Goal: Information Seeking & Learning: Find specific page/section

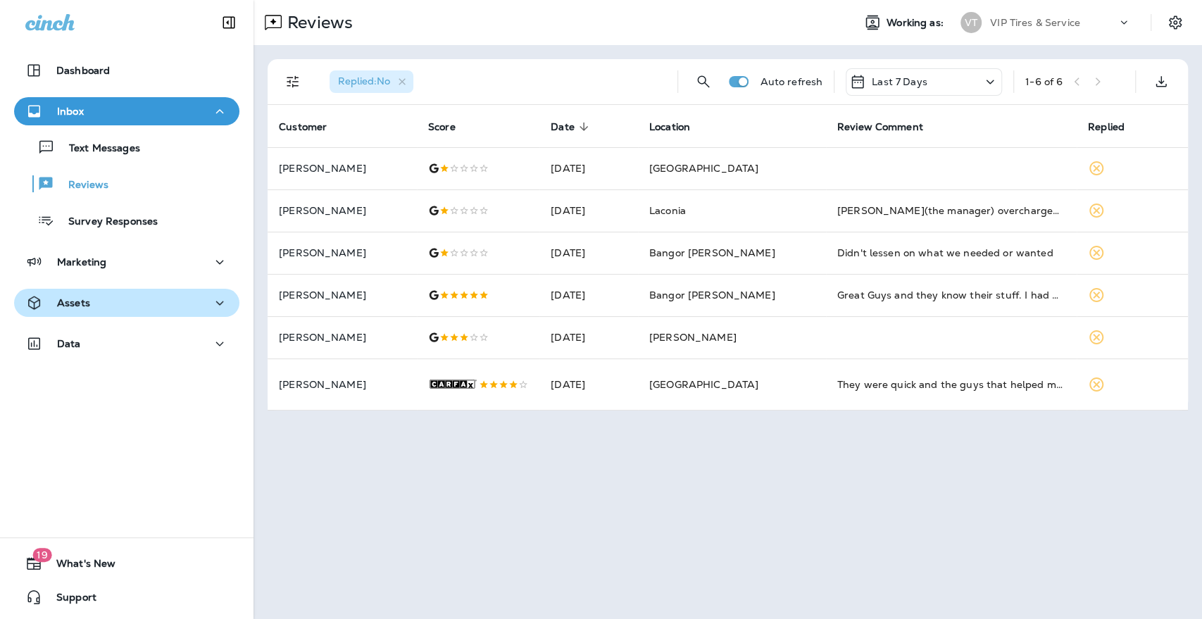
click at [67, 303] on p "Assets" at bounding box center [73, 302] width 33 height 11
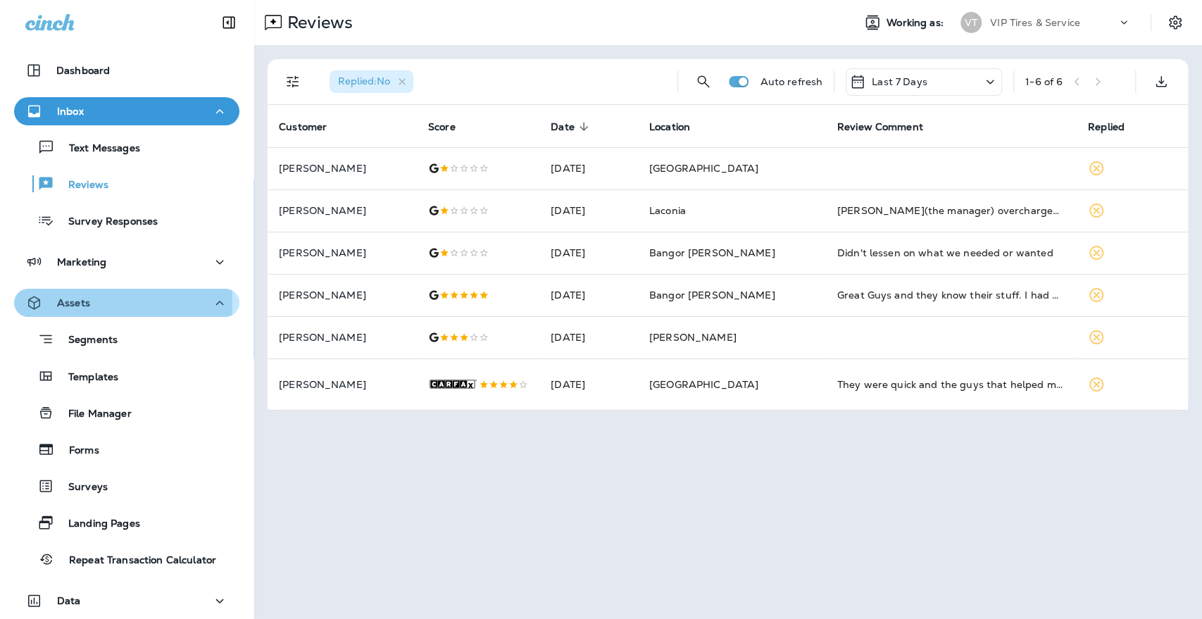
click at [67, 303] on p "Assets" at bounding box center [73, 302] width 33 height 11
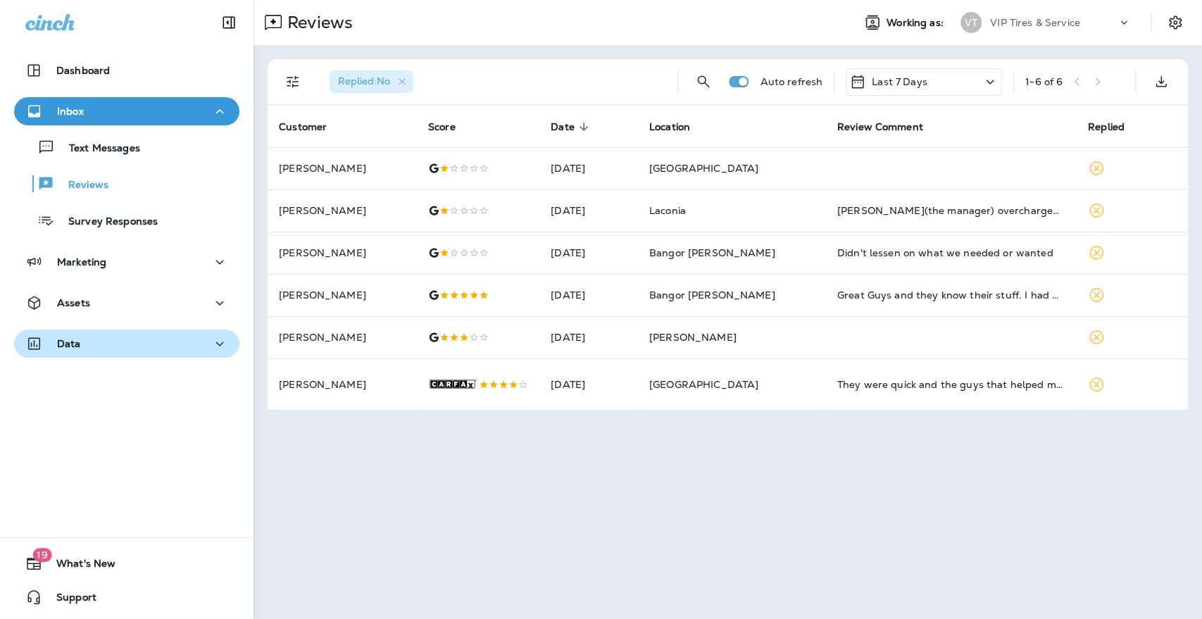
click at [66, 338] on p "Data" at bounding box center [69, 343] width 24 height 11
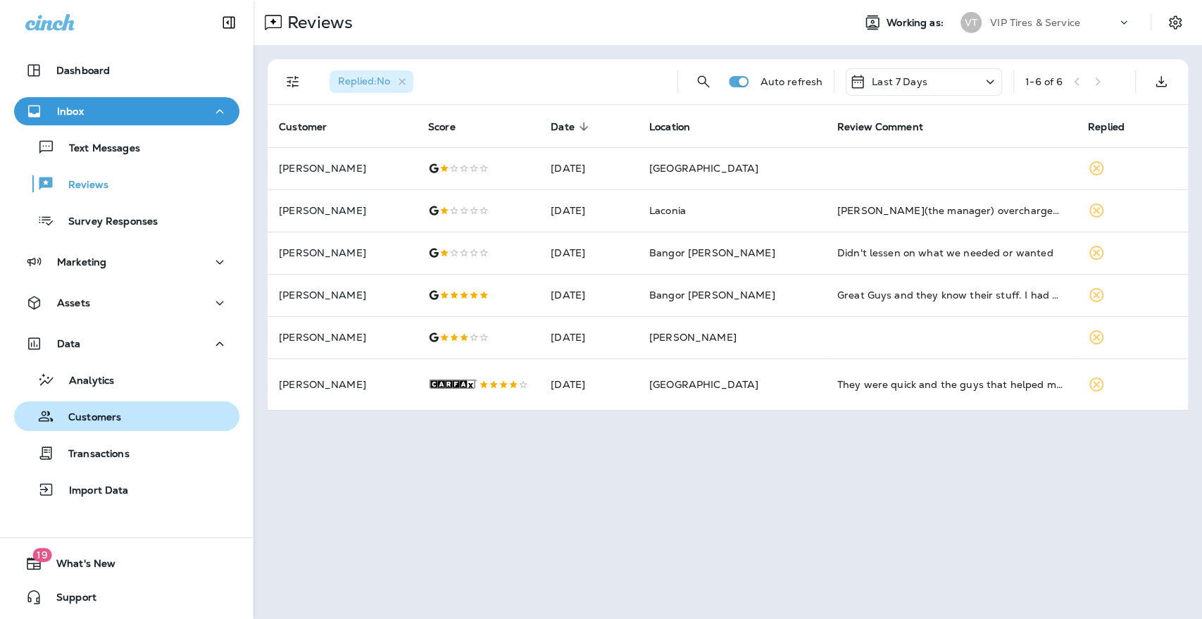
click at [104, 417] on p "Customers" at bounding box center [87, 417] width 67 height 13
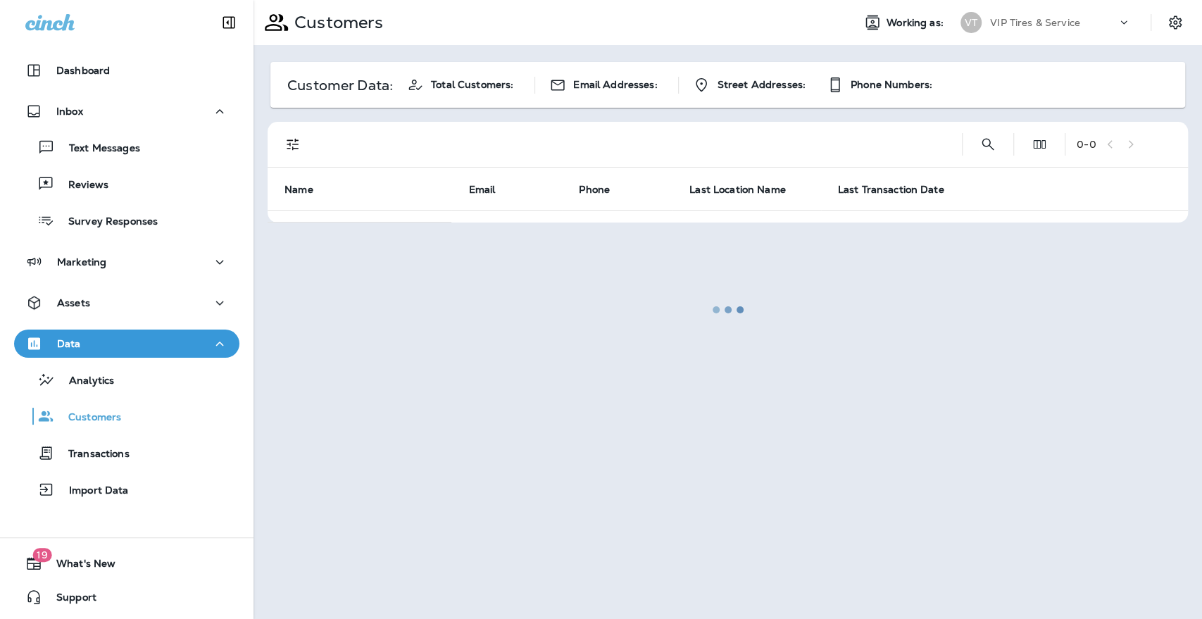
click at [997, 139] on div at bounding box center [727, 309] width 945 height 616
click at [988, 145] on div at bounding box center [727, 309] width 945 height 616
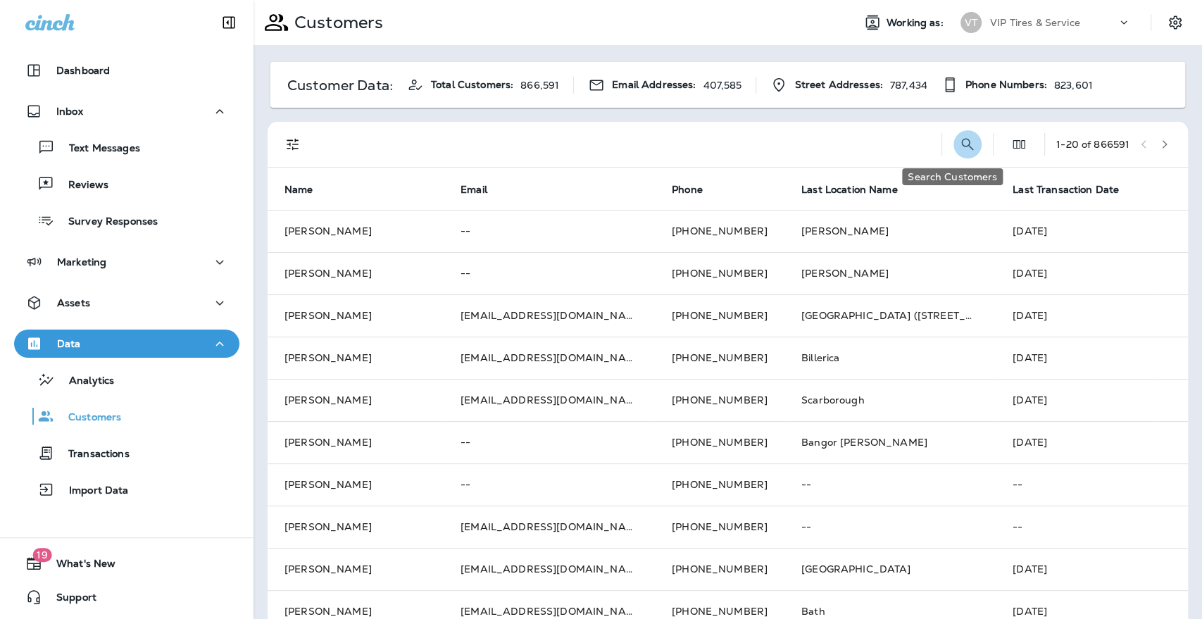
click at [959, 142] on icon "Search Customers" at bounding box center [967, 144] width 17 height 17
type input "**********"
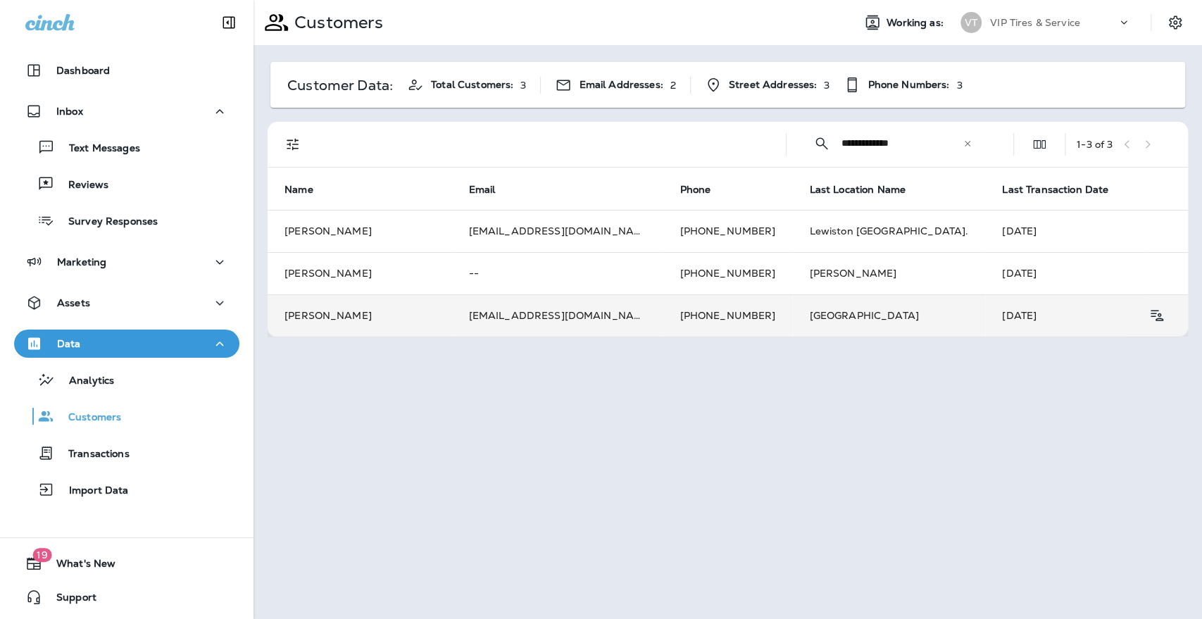
click at [703, 313] on td "[PHONE_NUMBER]" at bounding box center [727, 315] width 130 height 42
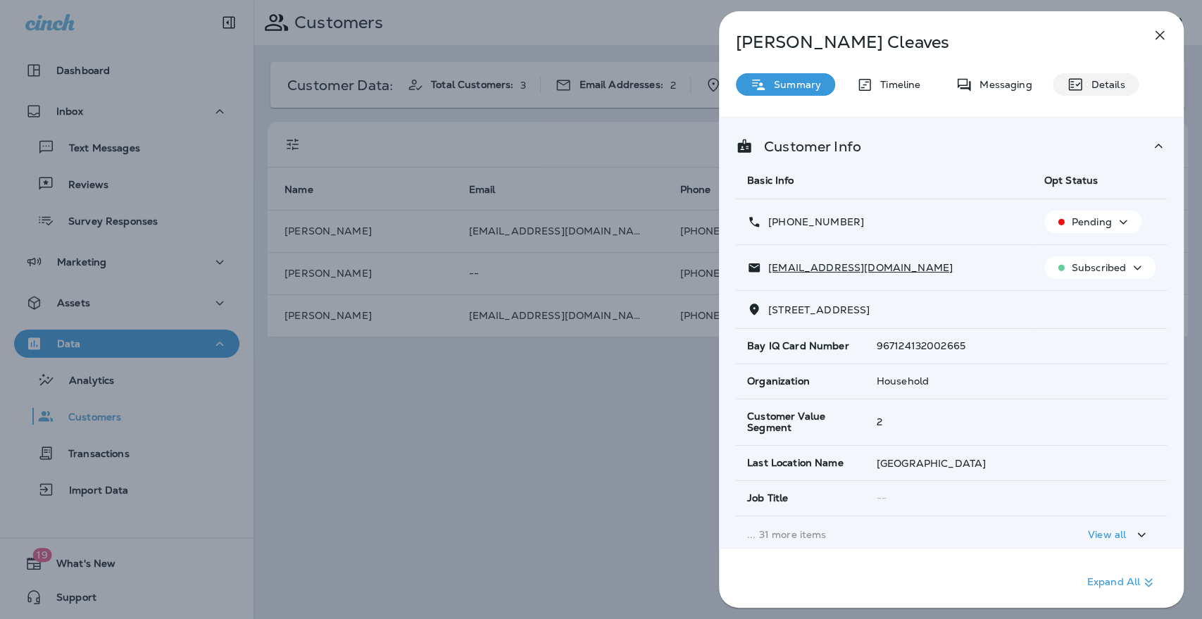
click at [1073, 83] on icon at bounding box center [1074, 84] width 17 height 17
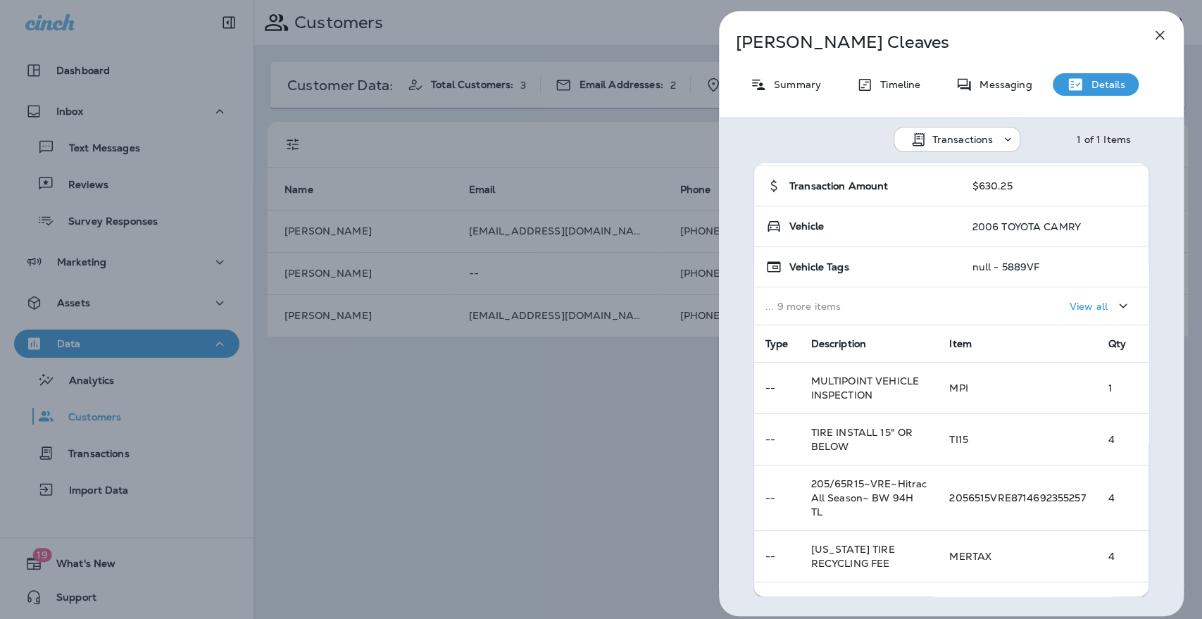
scroll to position [156, 0]
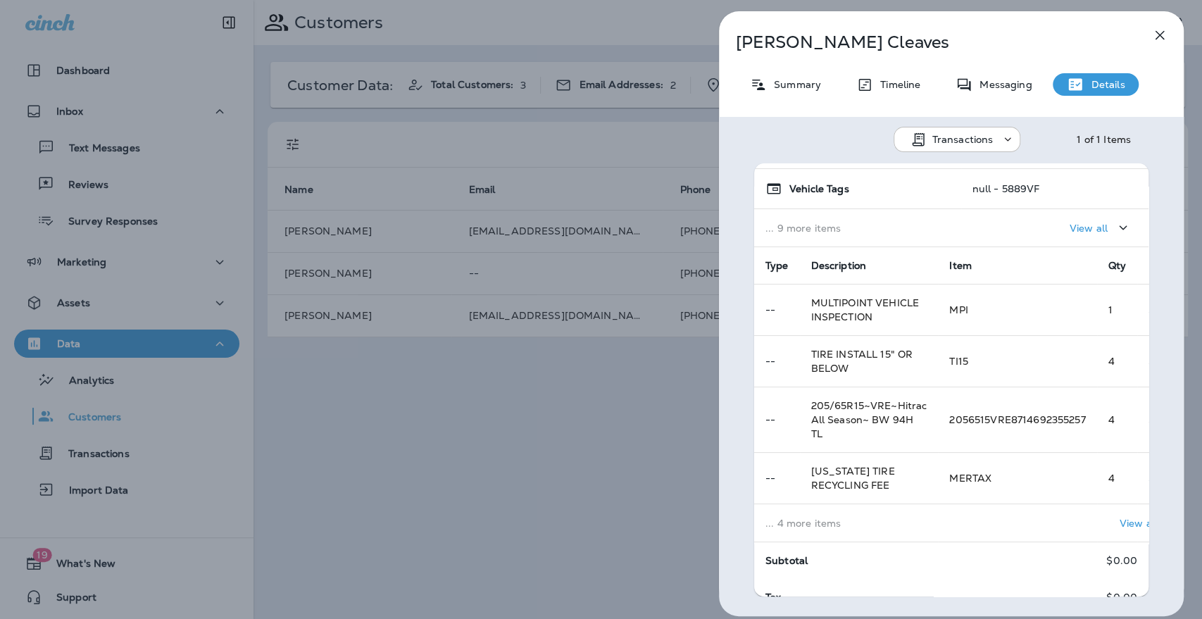
click at [848, 517] on p "... 4 more items" at bounding box center [845, 522] width 161 height 11
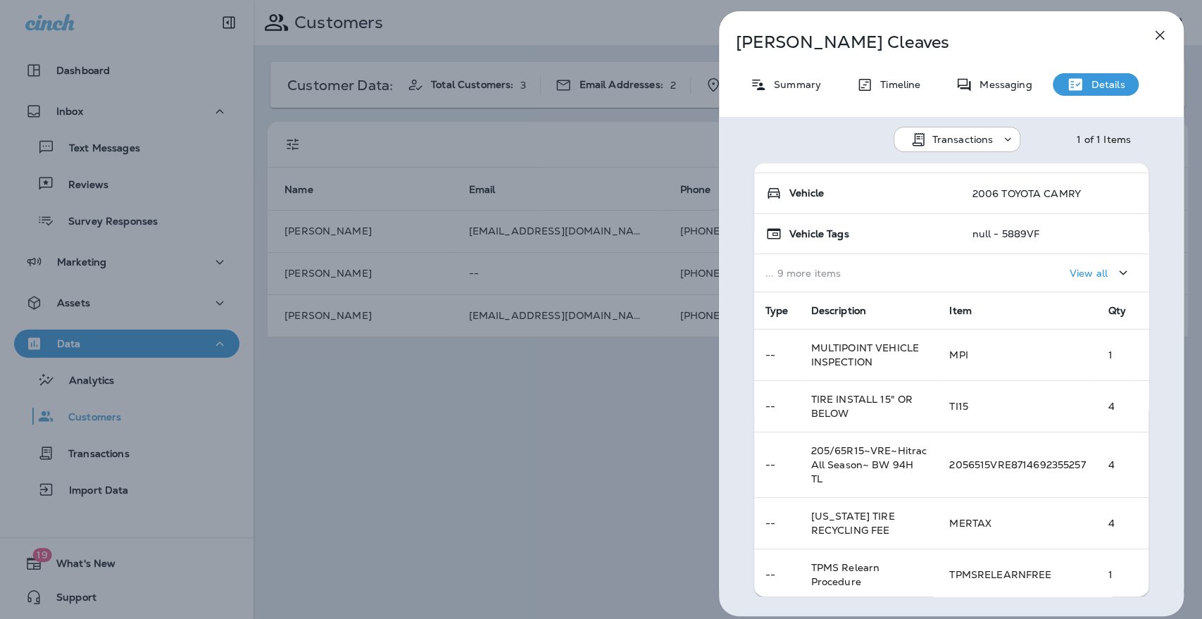
scroll to position [33, 0]
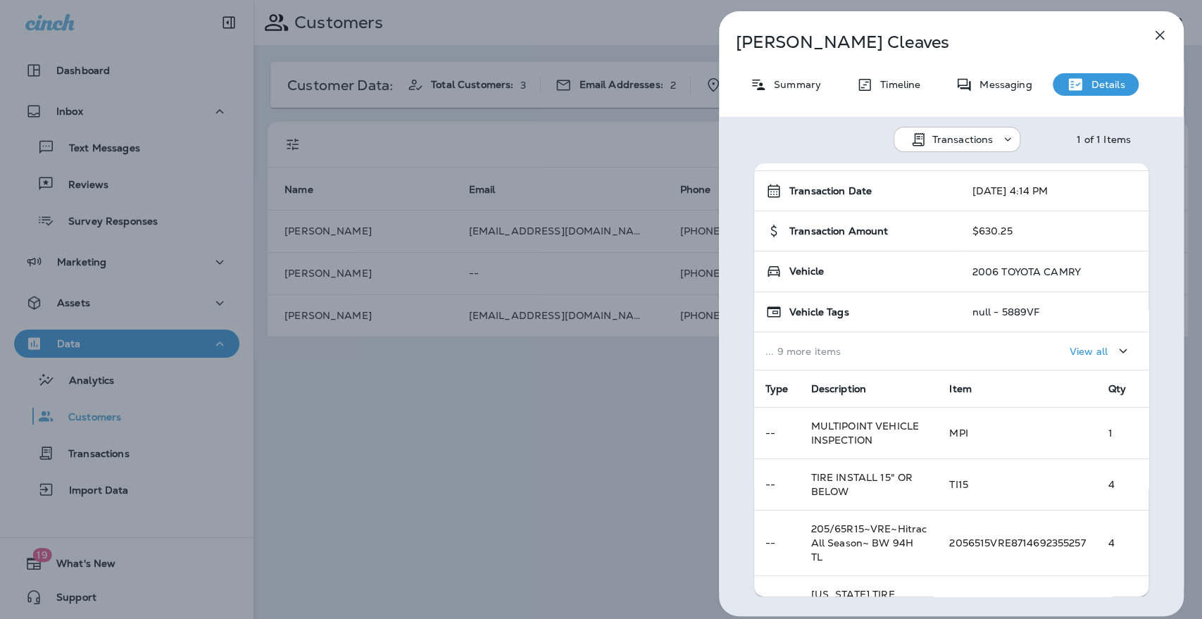
click at [617, 412] on div "[PERSON_NAME] Summary Timeline Messaging Details Transactions 1 of 1 Items Loca…" at bounding box center [601, 309] width 1202 height 619
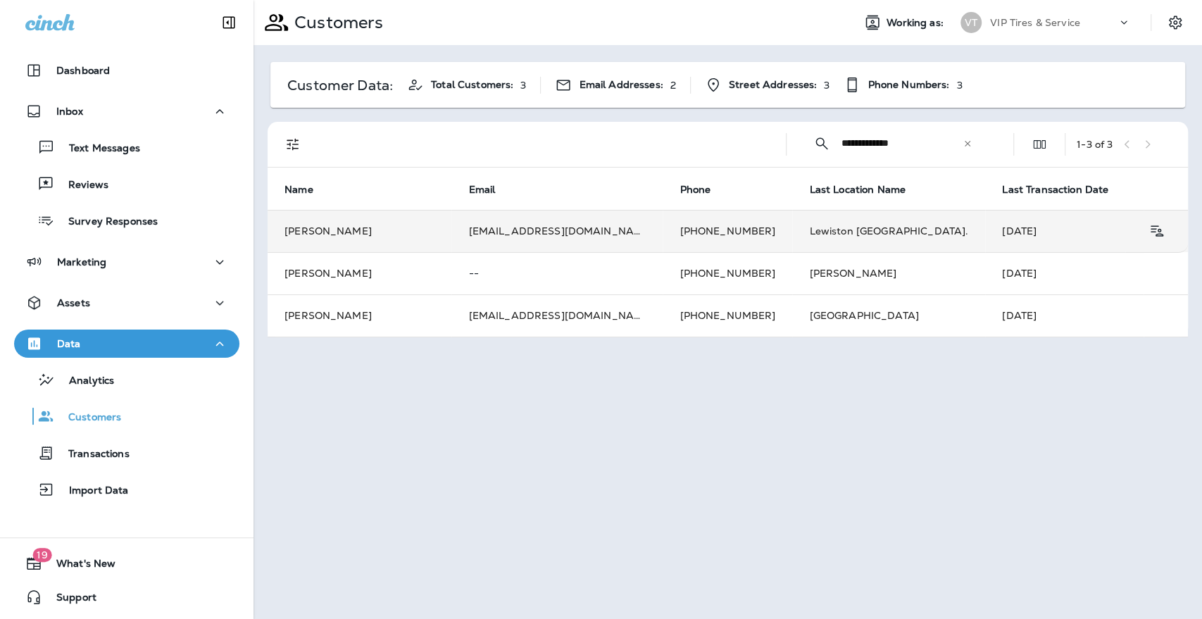
click at [792, 232] on td "Lewiston [GEOGRAPHIC_DATA]." at bounding box center [888, 231] width 193 height 42
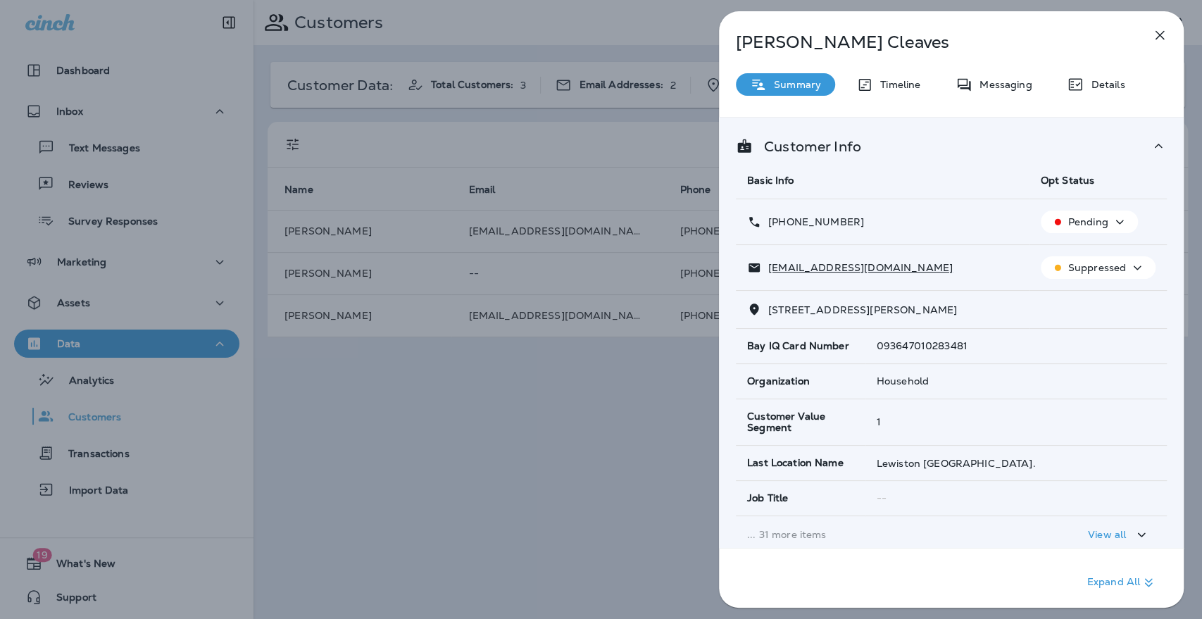
scroll to position [191, 0]
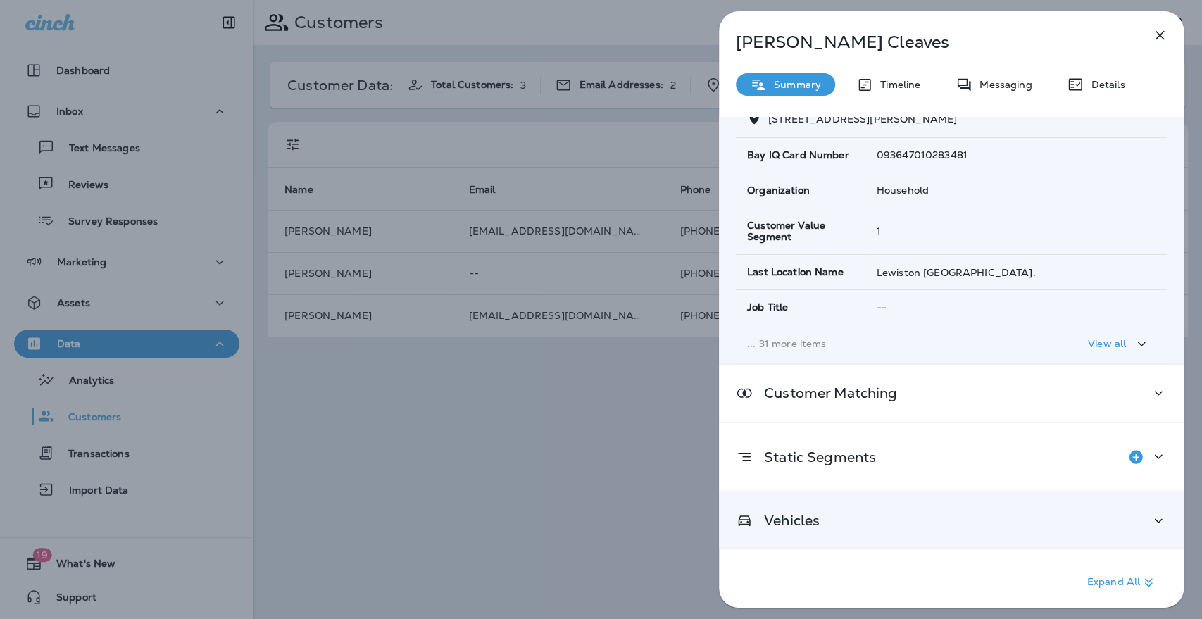
click at [833, 516] on div "Vehicles" at bounding box center [951, 521] width 431 height 18
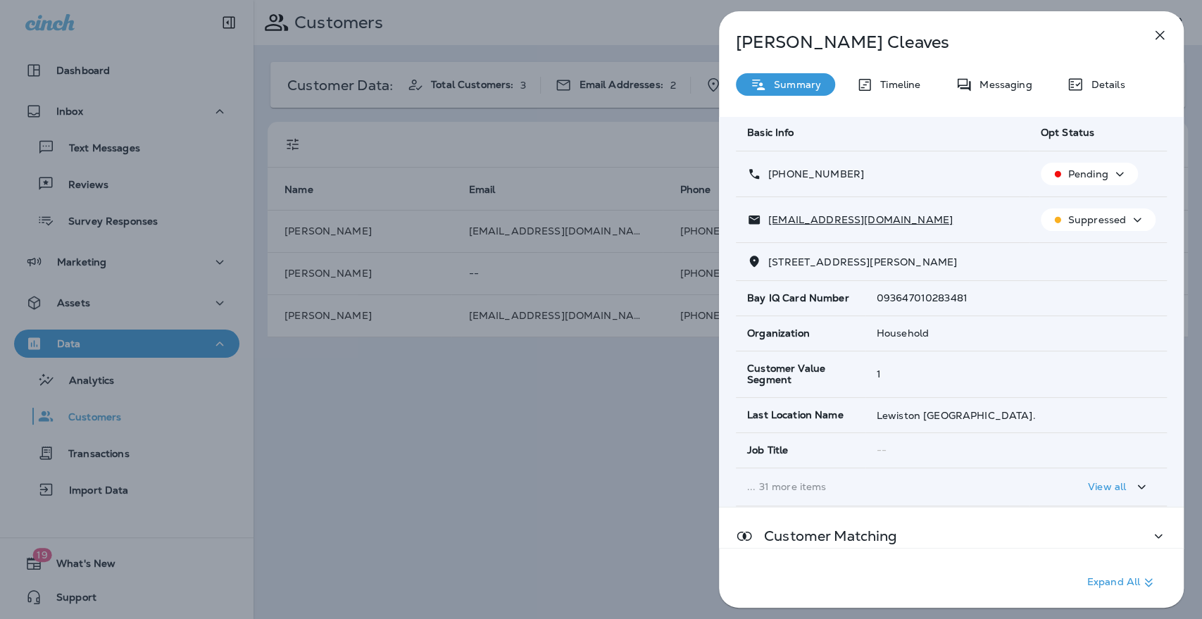
scroll to position [0, 0]
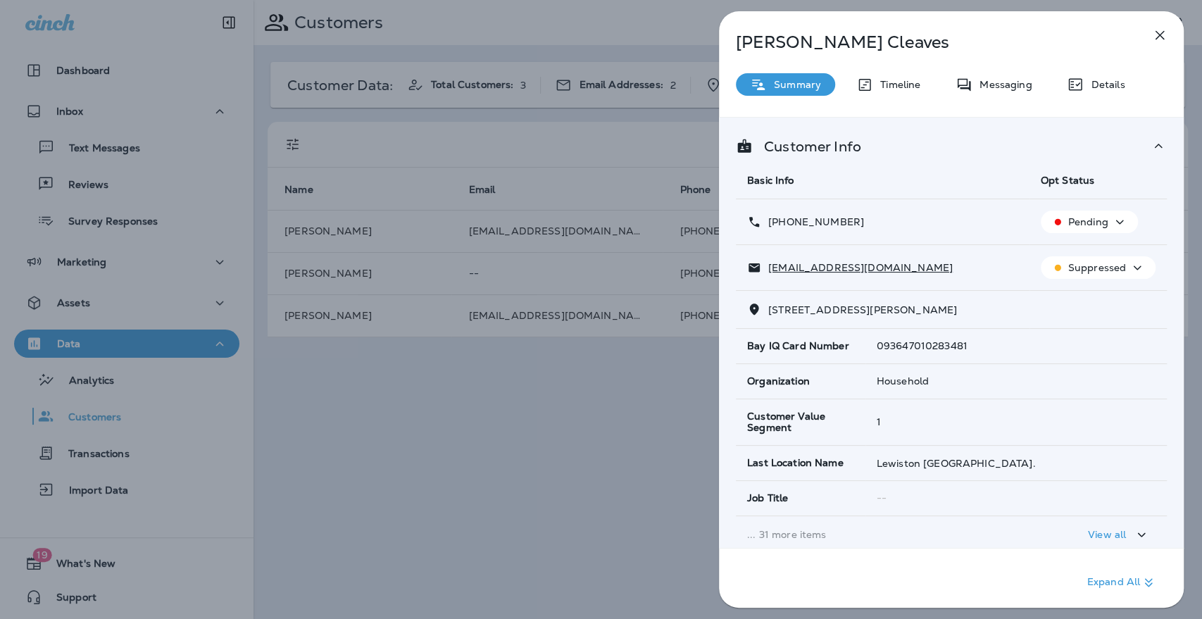
click at [614, 417] on div "[PERSON_NAME] Summary Timeline Messaging Details Customer Info Basic Info Opt S…" at bounding box center [601, 309] width 1202 height 619
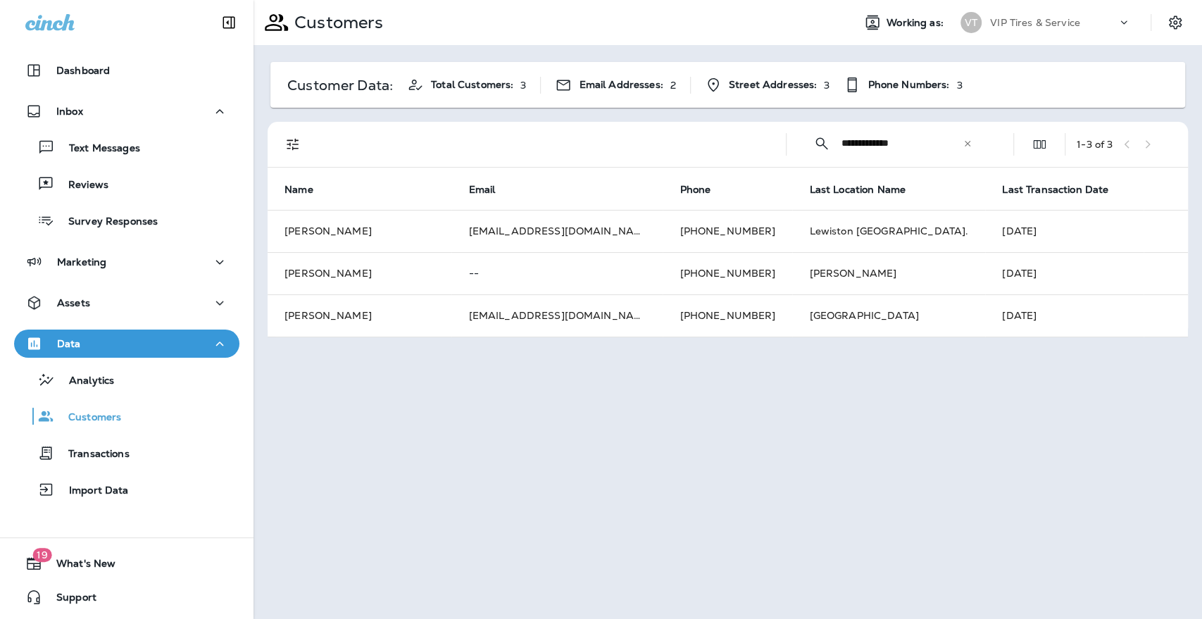
click at [525, 313] on td "[EMAIL_ADDRESS][DOMAIN_NAME]" at bounding box center [556, 315] width 211 height 42
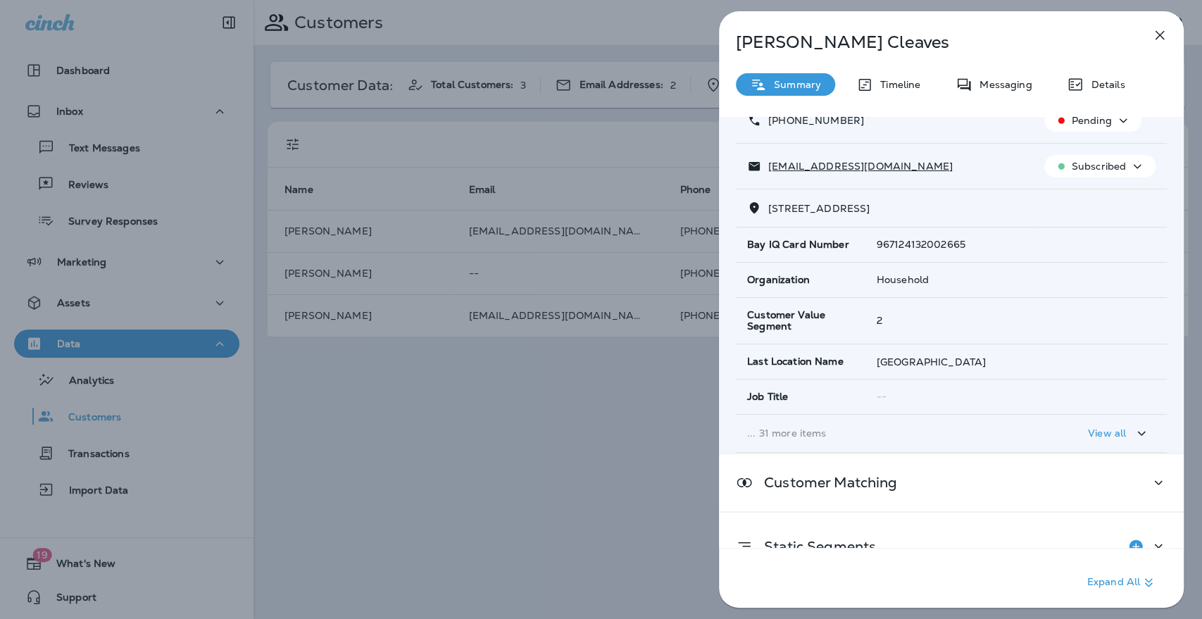
scroll to position [191, 0]
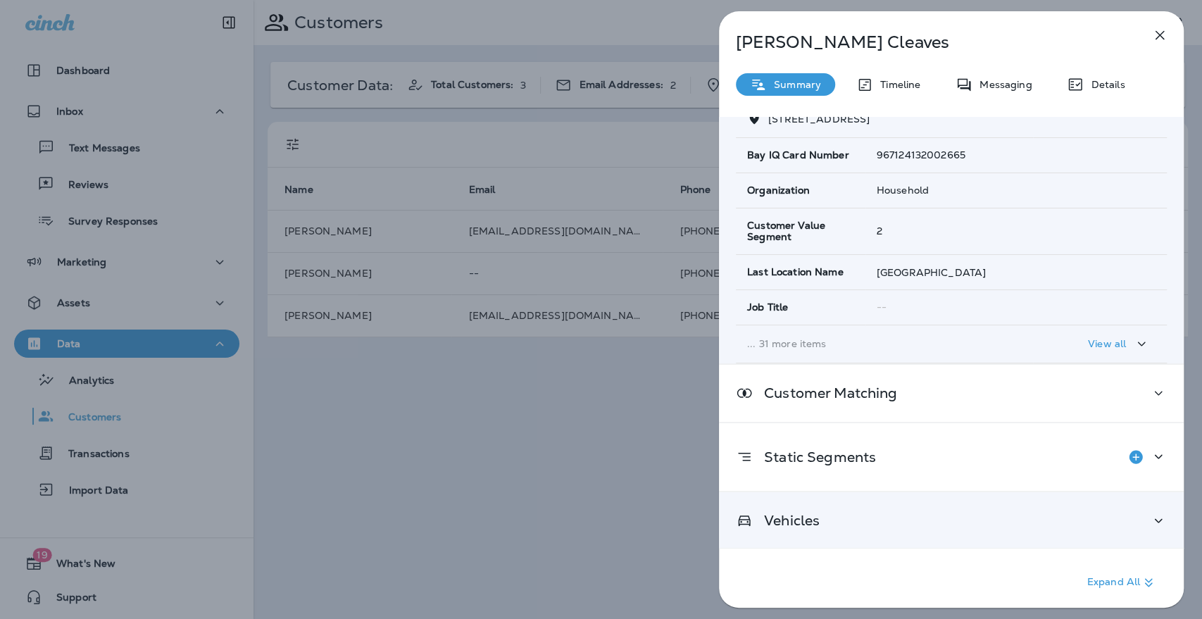
click at [874, 510] on div "Vehicles" at bounding box center [951, 520] width 465 height 57
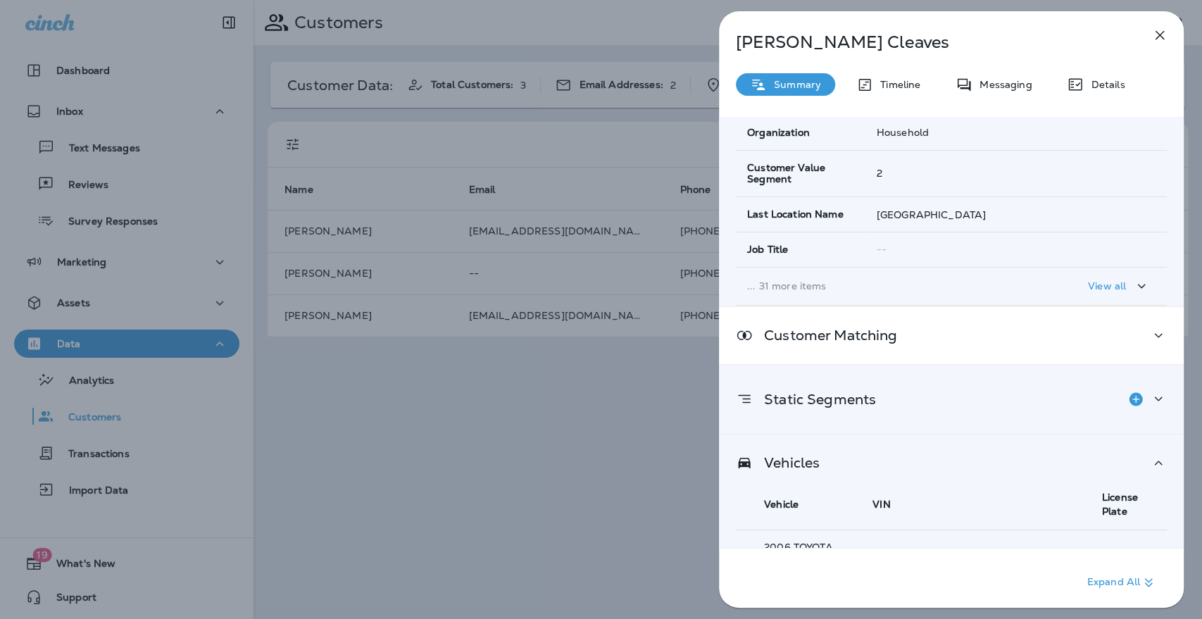
scroll to position [0, 0]
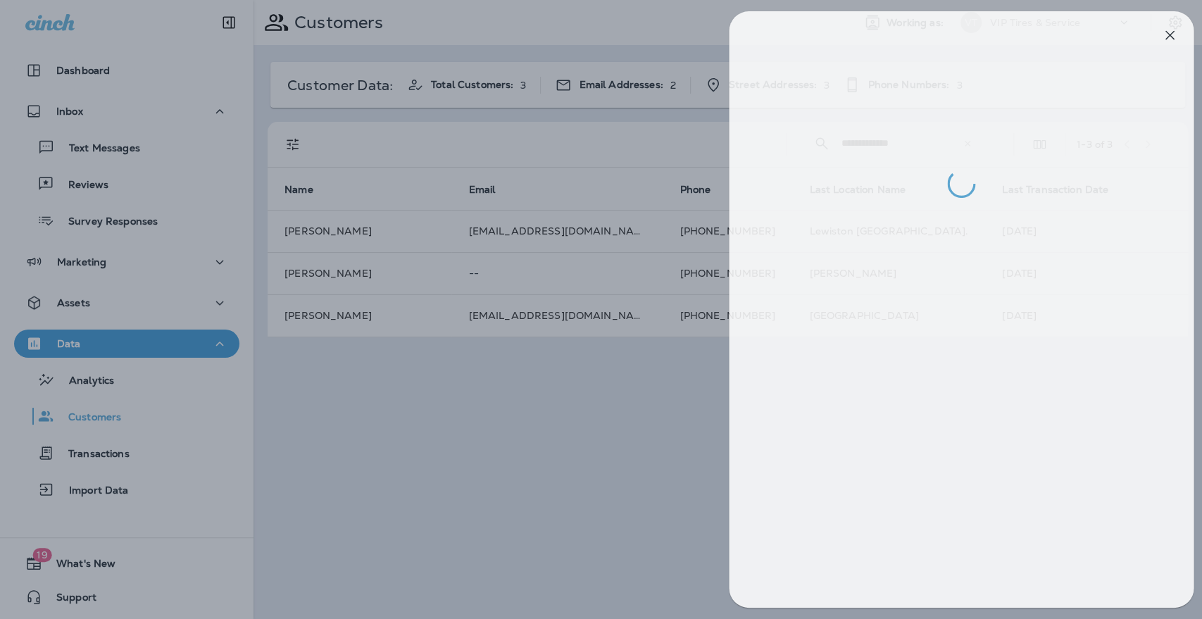
click at [522, 446] on div at bounding box center [611, 309] width 1202 height 619
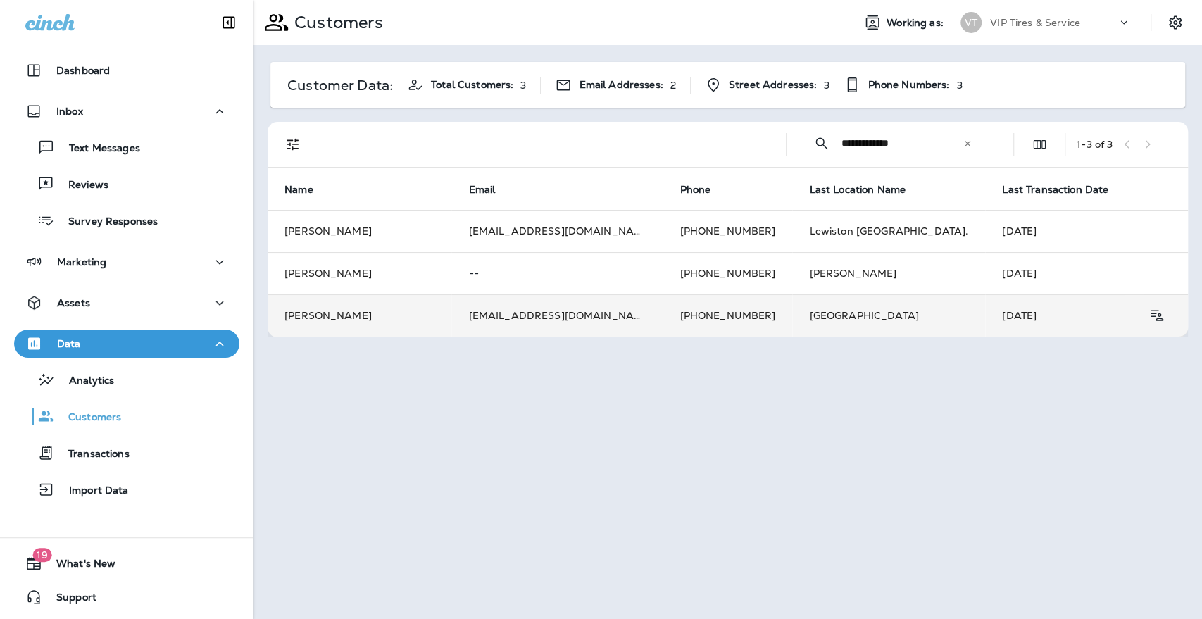
click at [332, 321] on td "[PERSON_NAME]" at bounding box center [359, 315] width 184 height 42
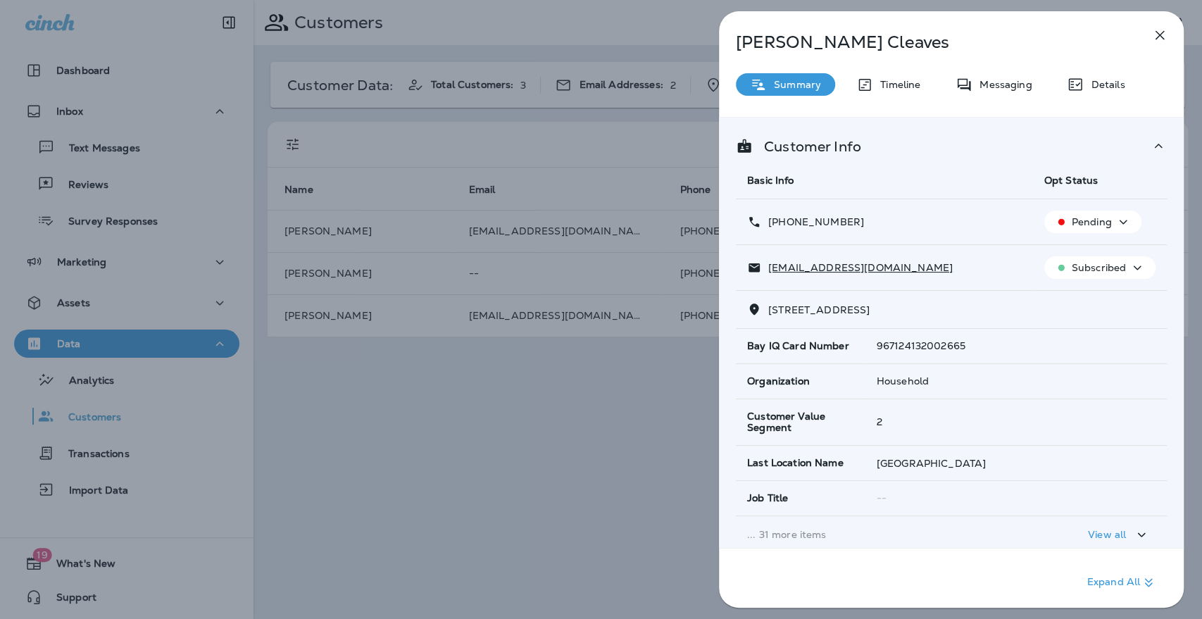
click at [1085, 87] on p "Details" at bounding box center [1103, 84] width 41 height 11
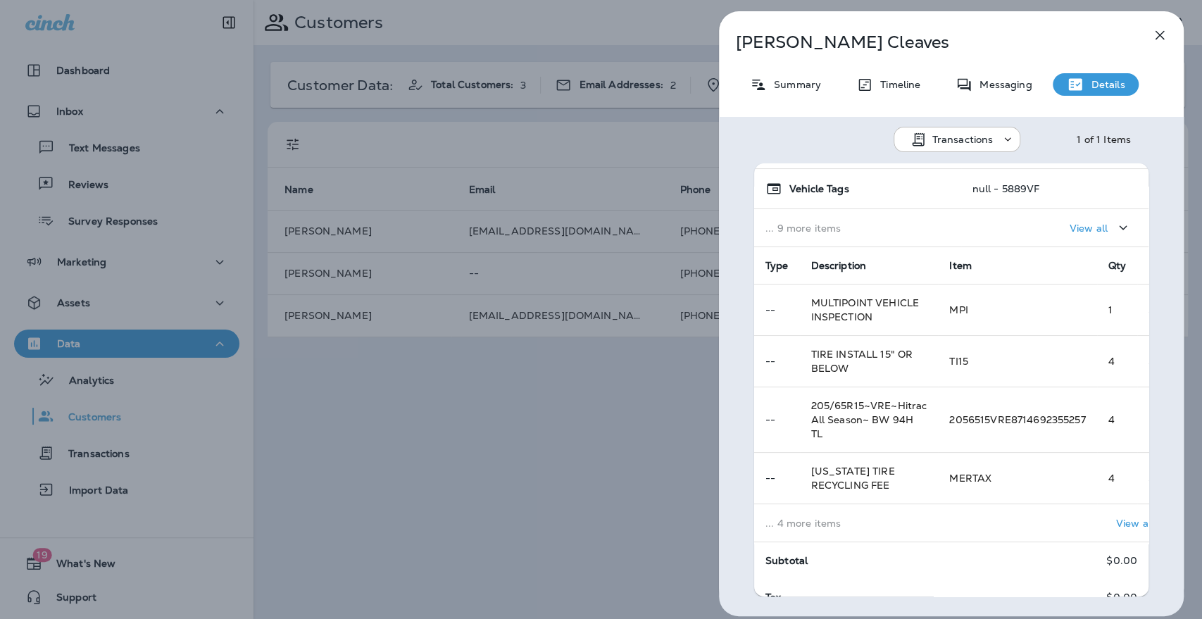
scroll to position [78, 0]
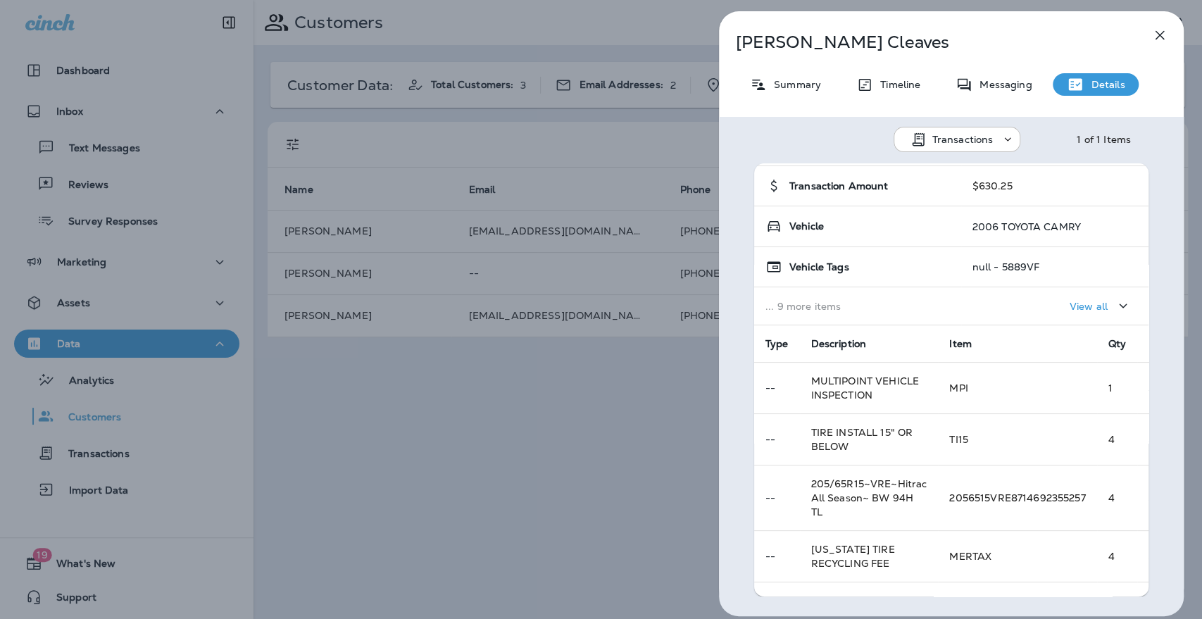
click at [1171, 37] on button "button" at bounding box center [1159, 35] width 28 height 28
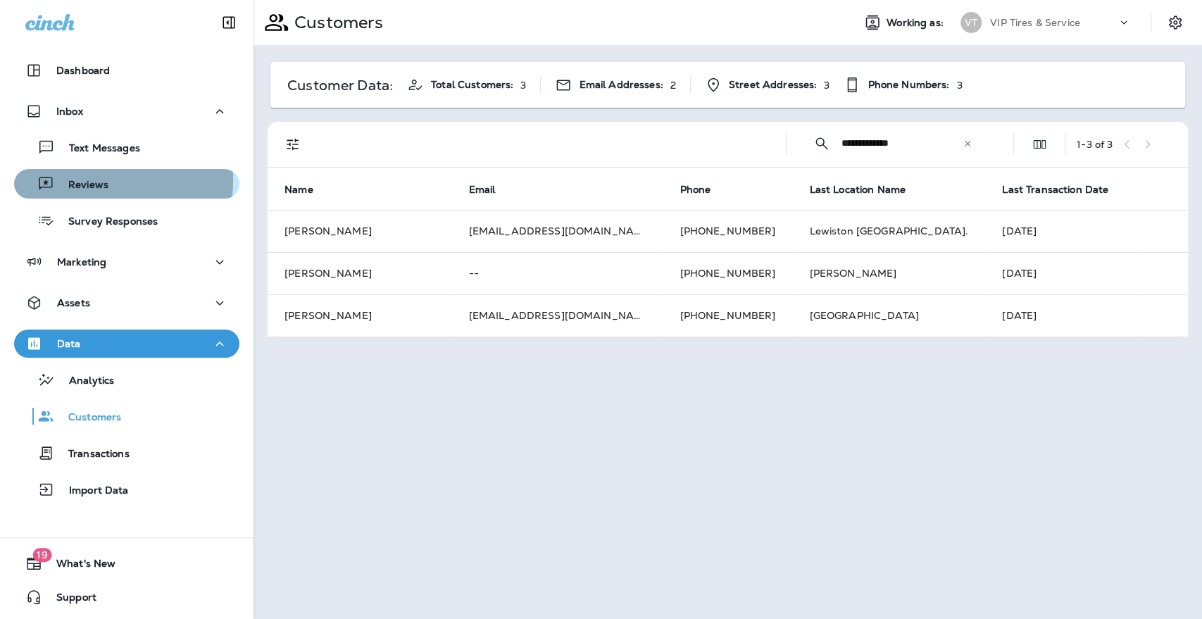
click at [82, 180] on p "Reviews" at bounding box center [81, 185] width 54 height 13
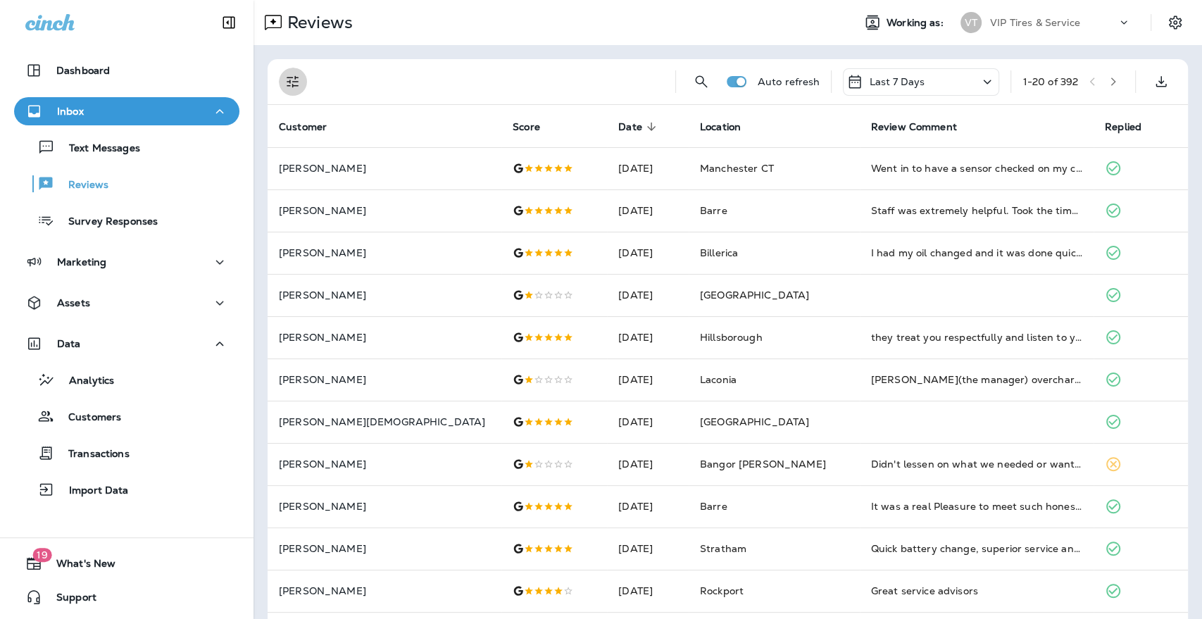
click at [294, 77] on icon "Filters" at bounding box center [292, 81] width 17 height 17
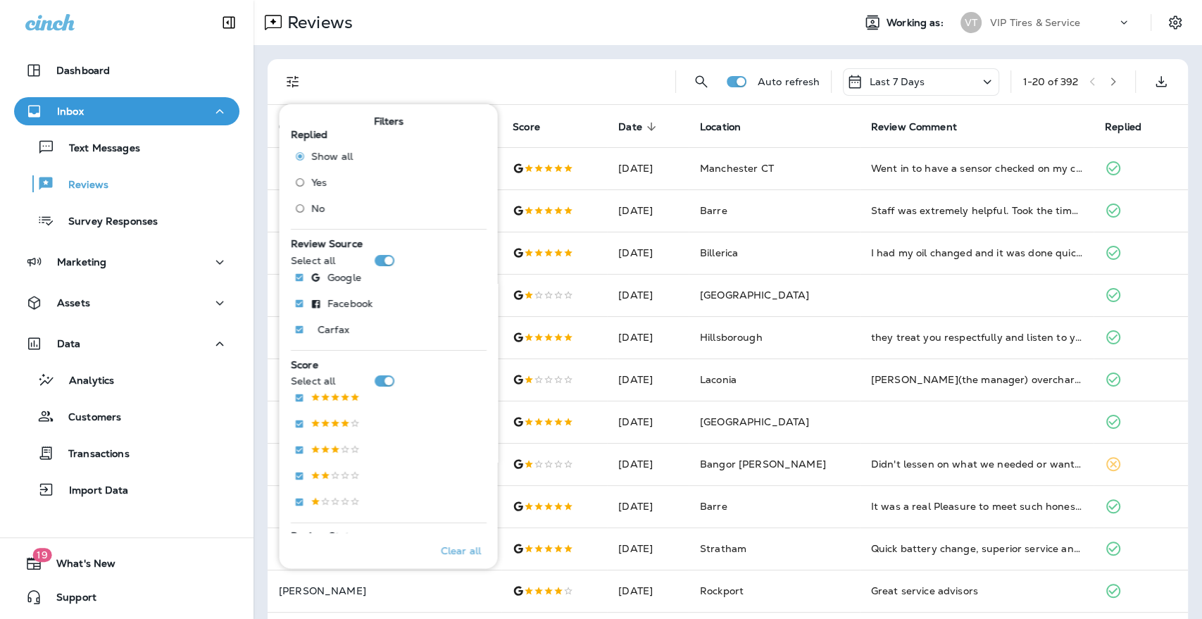
click at [323, 209] on span "No" at bounding box center [316, 208] width 13 height 11
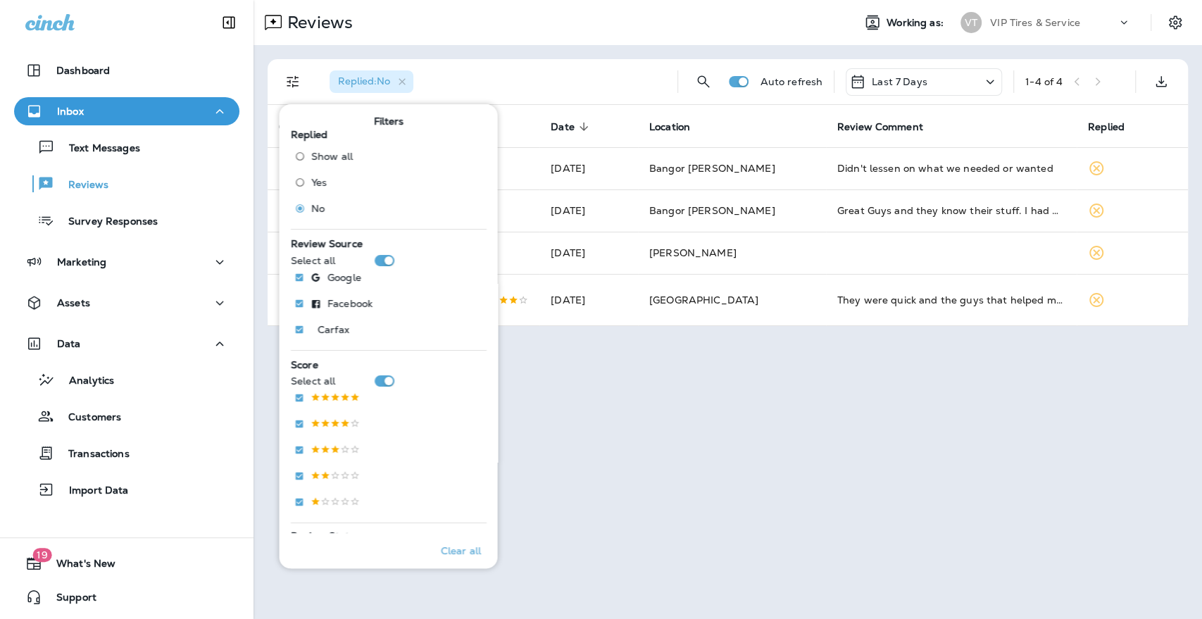
click at [546, 78] on div "Replied : No" at bounding box center [492, 81] width 348 height 45
